Goal: Transaction & Acquisition: Purchase product/service

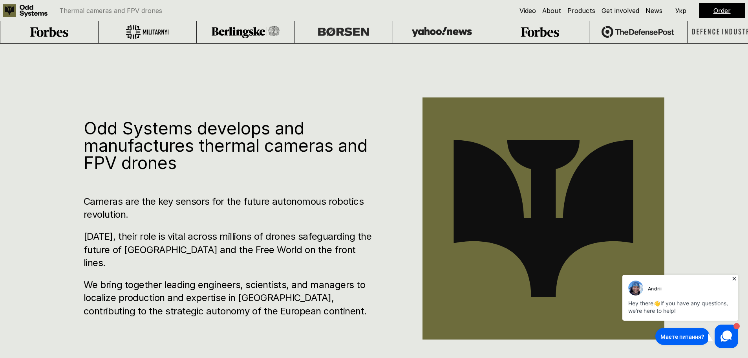
scroll to position [79, 0]
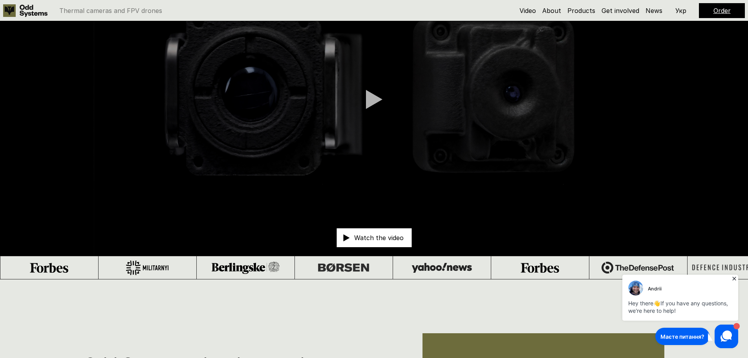
click at [734, 277] on icon at bounding box center [734, 278] width 8 height 8
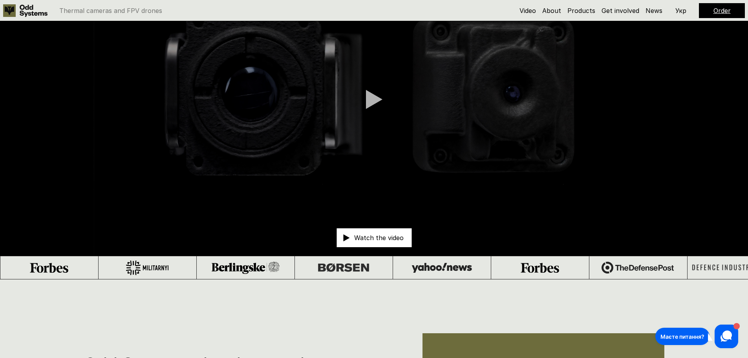
scroll to position [0, 0]
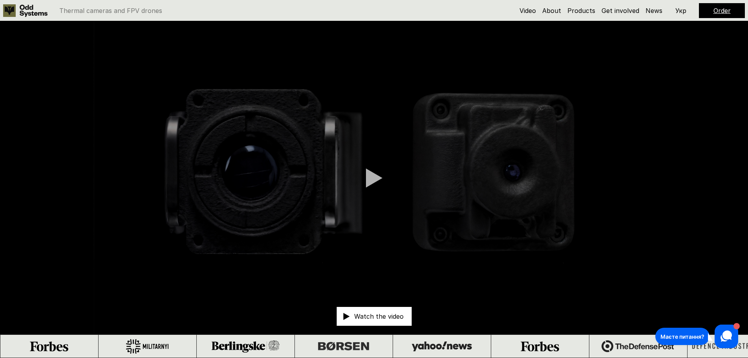
click at [724, 12] on link "Order" at bounding box center [721, 11] width 17 height 8
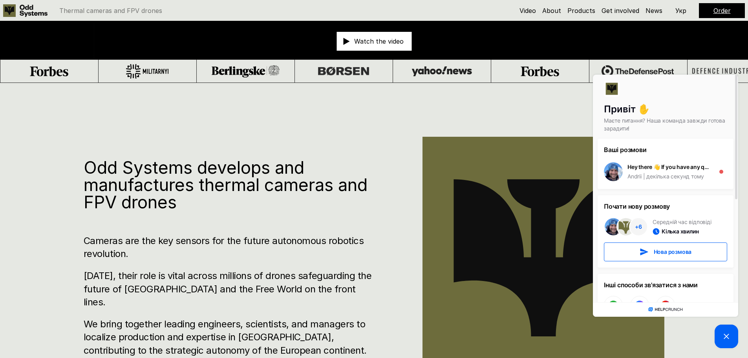
click at [250, 143] on div "Odd Systems develops and manufactures thermal cameras and FPV drones Cameras ar…" at bounding box center [374, 262] width 748 height 358
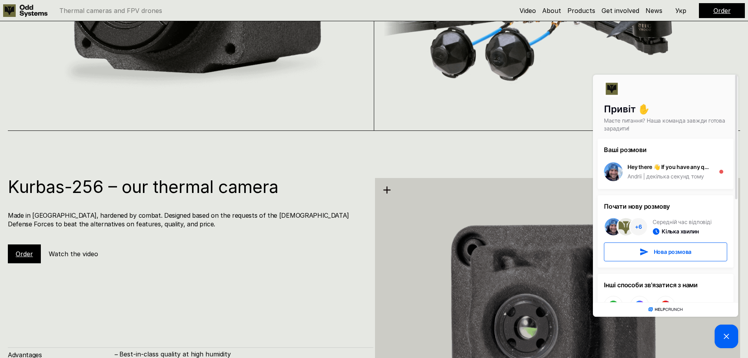
scroll to position [824, 0]
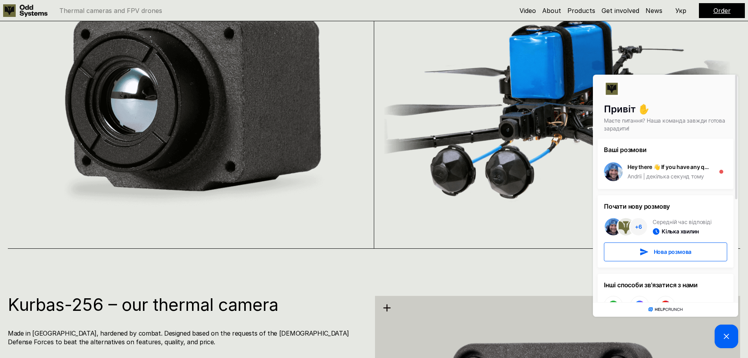
click at [731, 337] on icon at bounding box center [726, 335] width 9 height 9
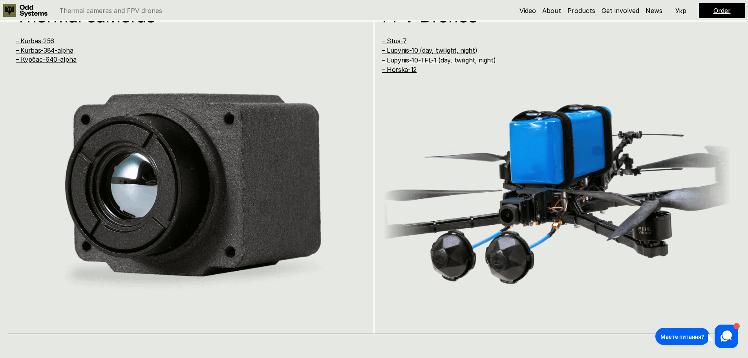
scroll to position [700, 0]
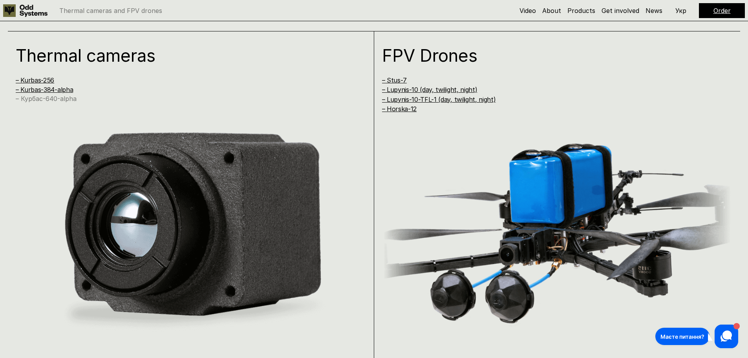
click at [57, 100] on link "– Курбас-640-alpha" at bounding box center [46, 99] width 61 height 8
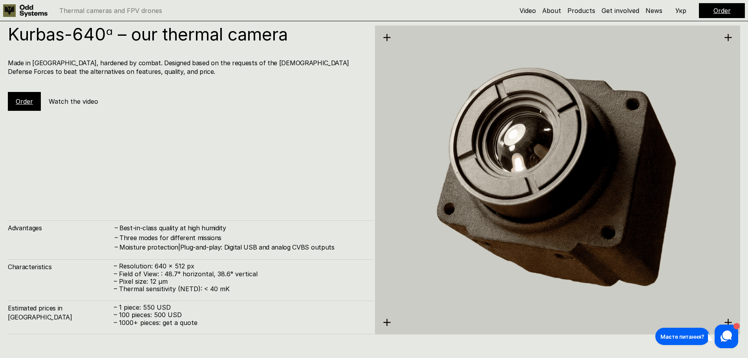
click at [71, 101] on h5 "Watch the video" at bounding box center [73, 101] width 49 height 9
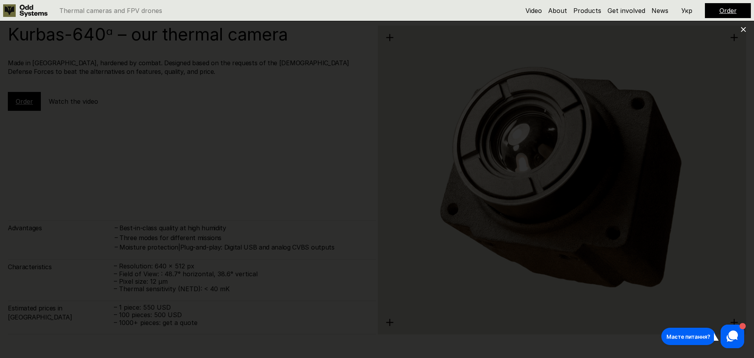
click at [741, 31] on use at bounding box center [743, 29] width 5 height 5
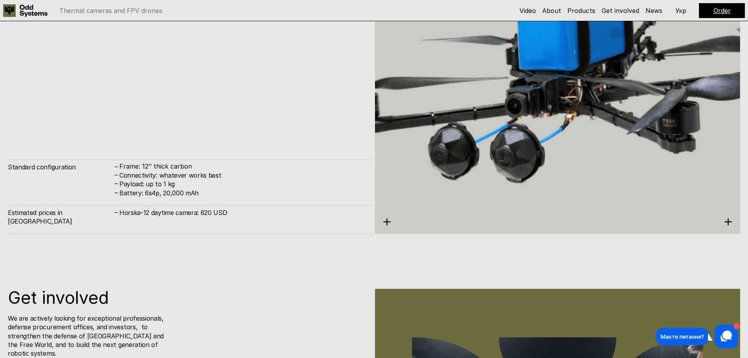
scroll to position [3594, 0]
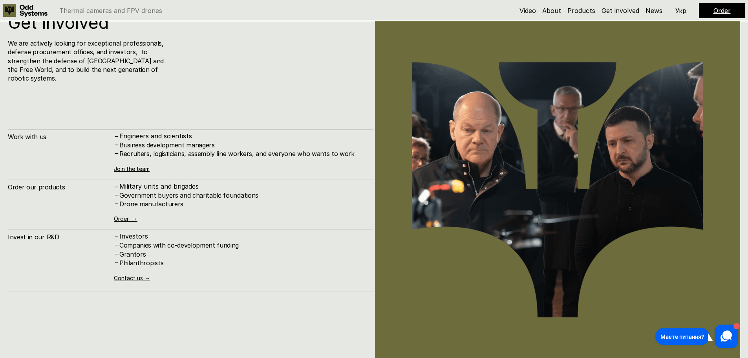
click at [481, 141] on img at bounding box center [557, 189] width 365 height 351
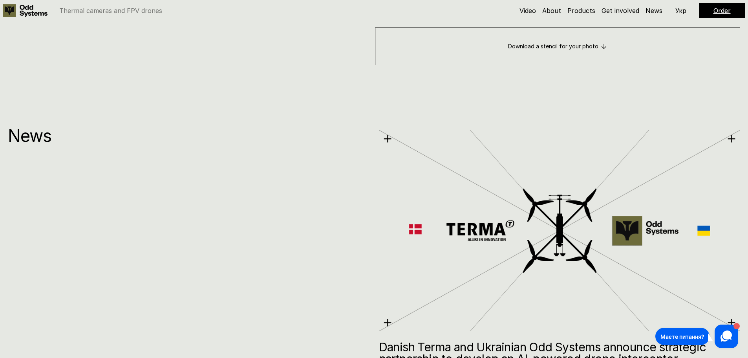
scroll to position [4065, 0]
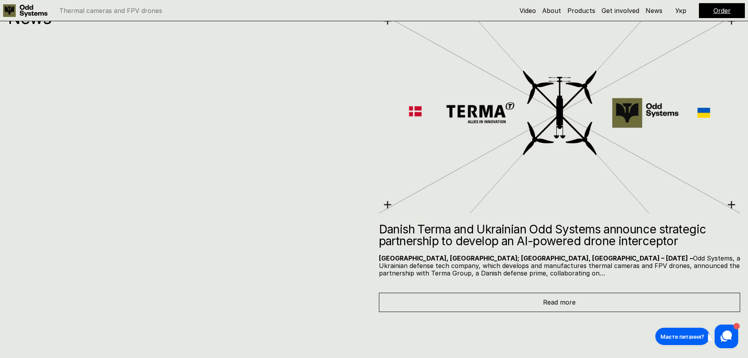
click at [559, 117] on img at bounding box center [560, 112] width 362 height 205
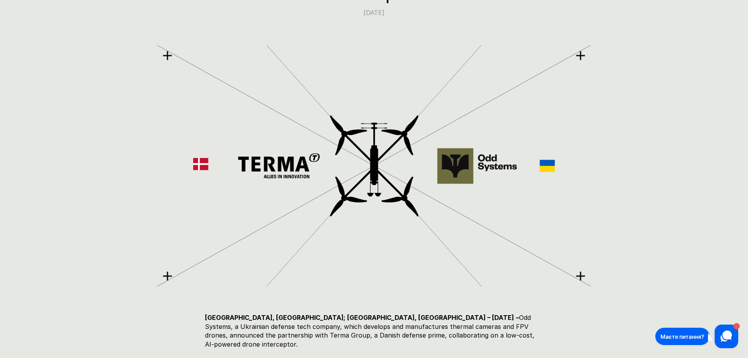
scroll to position [196, 0]
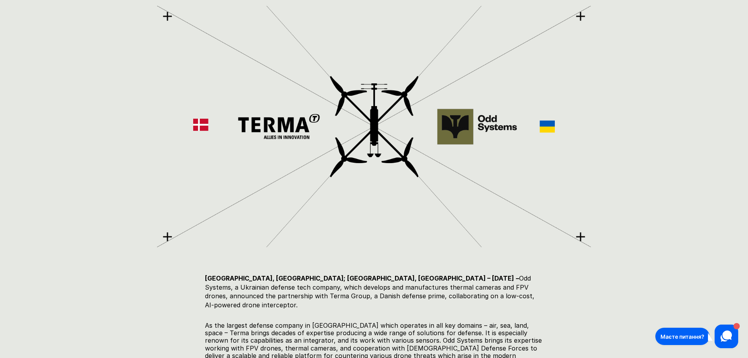
click at [493, 120] on img at bounding box center [374, 126] width 434 height 248
click at [537, 123] on img at bounding box center [374, 126] width 434 height 248
click at [278, 124] on img at bounding box center [374, 126] width 434 height 248
click at [221, 128] on img at bounding box center [374, 126] width 434 height 248
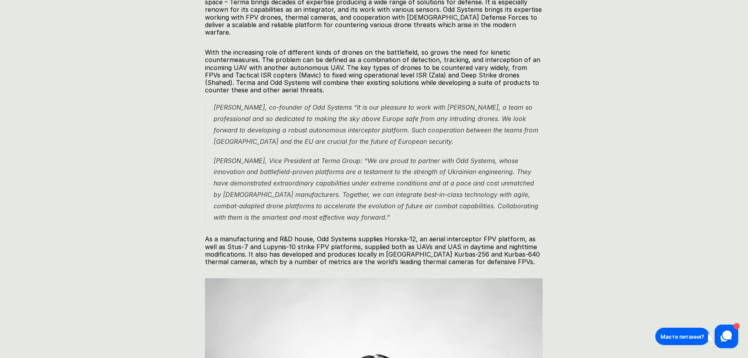
scroll to position [684, 0]
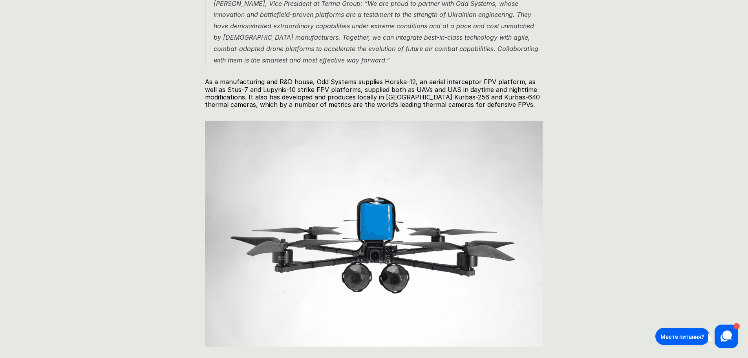
click at [355, 260] on img at bounding box center [374, 233] width 338 height 225
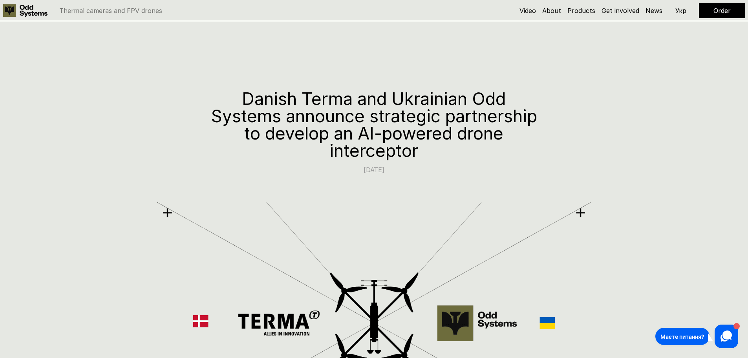
scroll to position [157, 0]
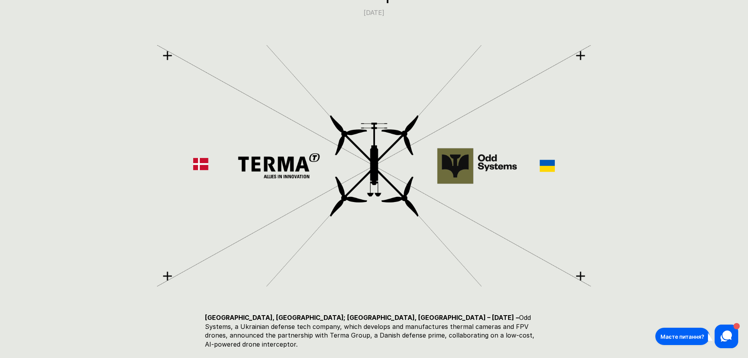
click at [269, 171] on img at bounding box center [374, 166] width 434 height 248
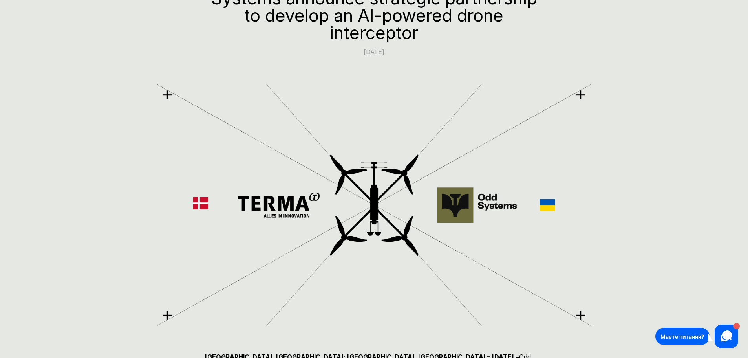
scroll to position [0, 0]
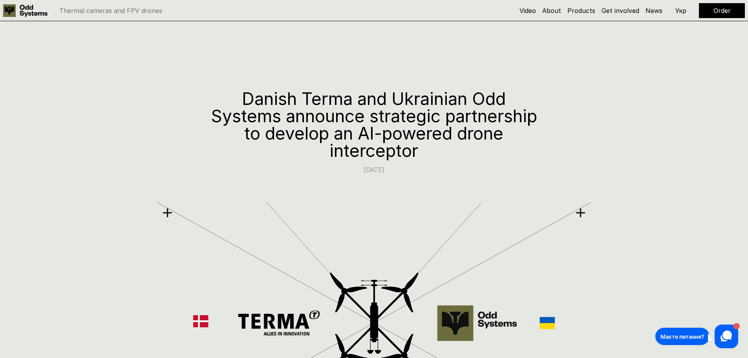
click at [328, 100] on h1 "Danish Terma and Ukrainian Odd Systems announce strategic partnership to develo…" at bounding box center [374, 124] width 338 height 69
click at [585, 13] on link "Products" at bounding box center [581, 11] width 28 height 8
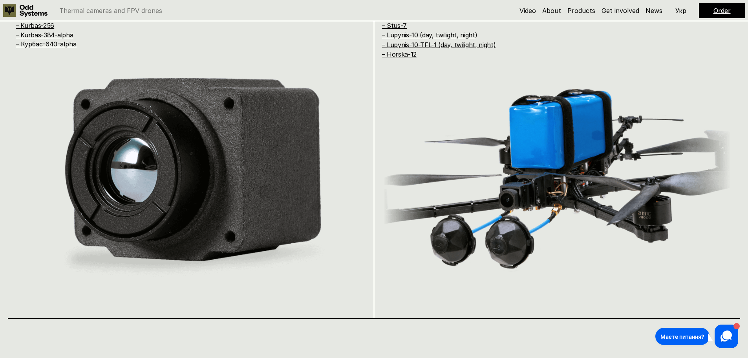
scroll to position [715, 0]
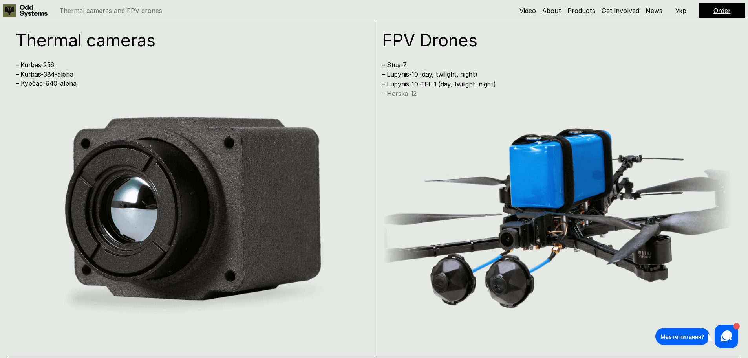
click at [412, 96] on link "– Horska-12" at bounding box center [399, 94] width 35 height 8
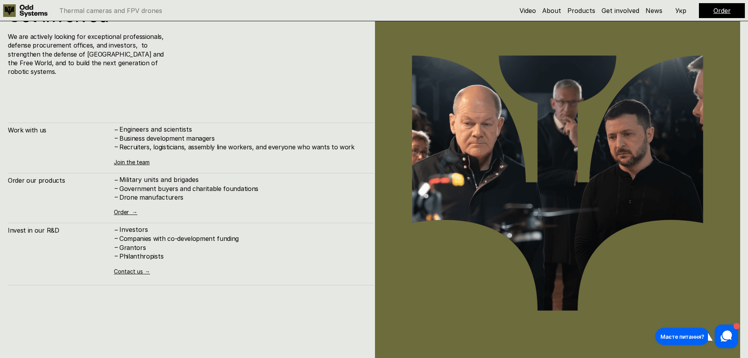
scroll to position [3600, 0]
click at [129, 209] on link "Order →" at bounding box center [126, 212] width 24 height 7
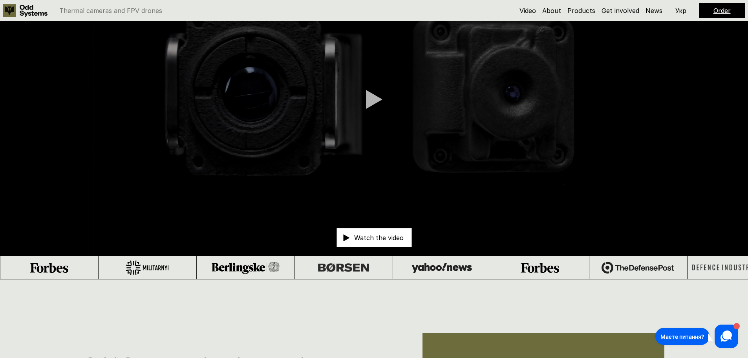
scroll to position [0, 0]
